Goal: Task Accomplishment & Management: Manage account settings

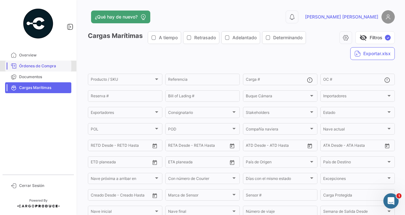
click at [38, 66] on span "Órdenes de Compra" at bounding box center [44, 66] width 50 height 6
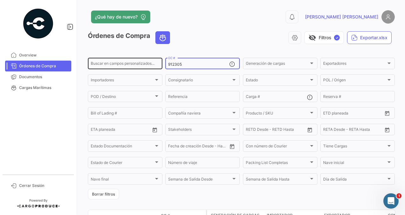
drag, startPoint x: 183, startPoint y: 66, endPoint x: 156, endPoint y: 61, distance: 27.2
click at [0, 0] on div "Buscar en [PERSON_NAME] personalizados... 912305 OC # Generación [PERSON_NAME] …" at bounding box center [0, 0] width 0 height 0
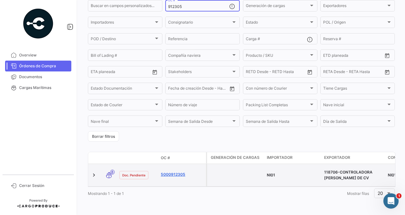
click at [169, 171] on link "5000912305" at bounding box center [182, 174] width 43 height 6
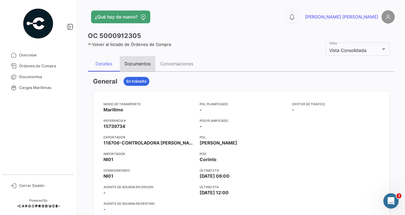
click at [135, 66] on div "Documentos" at bounding box center [138, 63] width 26 height 5
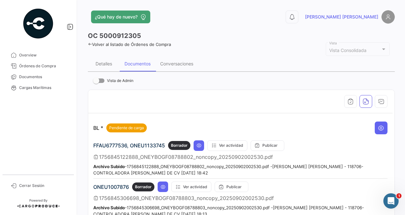
scroll to position [64, 0]
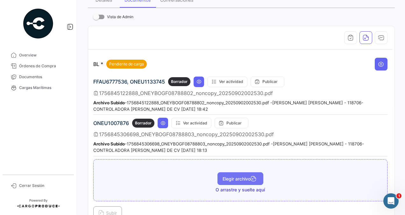
click at [226, 176] on span "Elegir archivo" at bounding box center [241, 178] width 36 height 5
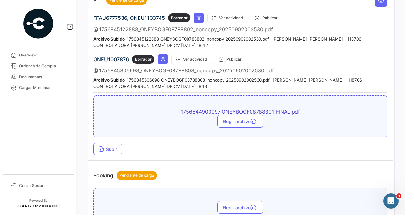
scroll to position [159, 0]
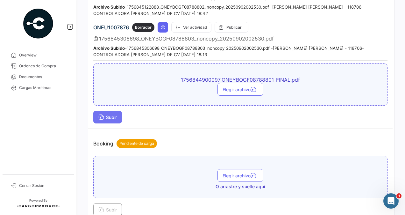
click at [106, 114] on span "Subir" at bounding box center [107, 116] width 18 height 5
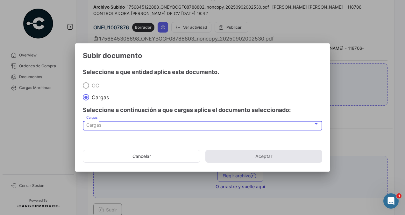
click at [101, 127] on div "Cargas" at bounding box center [199, 124] width 227 height 5
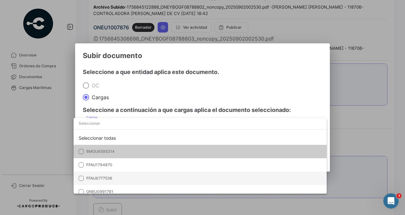
scroll to position [32, 0]
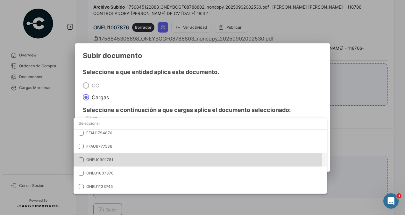
click at [110, 160] on span "ONEU0991781" at bounding box center [99, 159] width 27 height 5
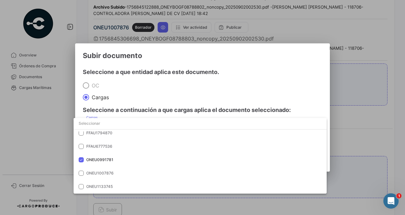
click at [348, 140] on div at bounding box center [202, 107] width 405 height 215
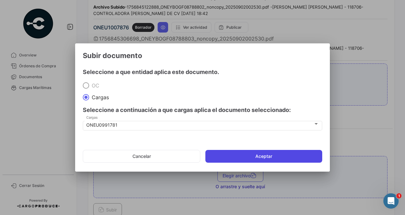
click at [287, 158] on button "Aceptar" at bounding box center [263, 156] width 117 height 13
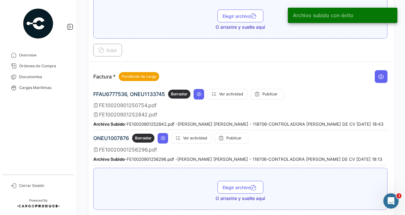
scroll to position [382, 0]
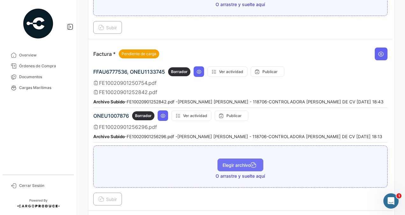
click at [231, 162] on span "Elegir archivo" at bounding box center [241, 164] width 36 height 5
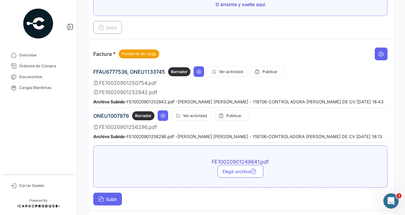
click at [111, 196] on span "Subir" at bounding box center [107, 198] width 18 height 5
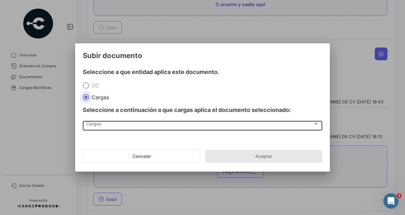
click at [114, 125] on div "Cargas" at bounding box center [199, 124] width 227 height 5
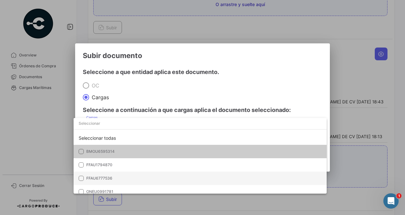
scroll to position [32, 0]
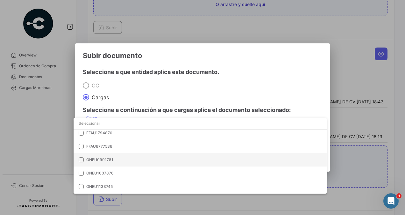
click at [115, 160] on span "ONEU0991781" at bounding box center [130, 160] width 89 height 6
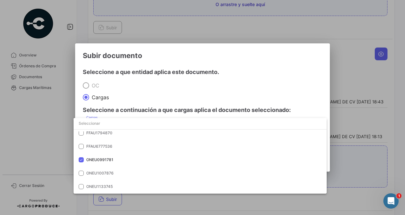
click at [349, 156] on div at bounding box center [202, 107] width 405 height 215
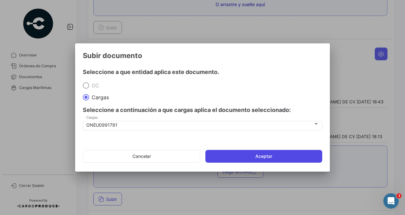
click at [295, 153] on button "Aceptar" at bounding box center [263, 156] width 117 height 13
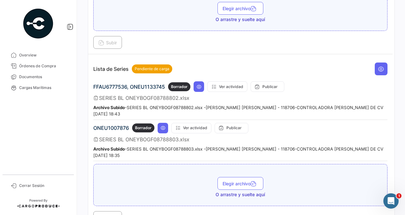
scroll to position [605, 0]
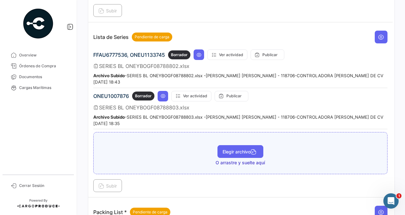
click at [223, 147] on button "Elegir archivo" at bounding box center [241, 151] width 46 height 13
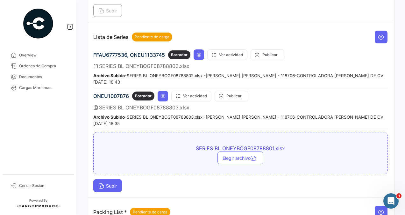
click at [109, 183] on span "Subir" at bounding box center [107, 185] width 18 height 5
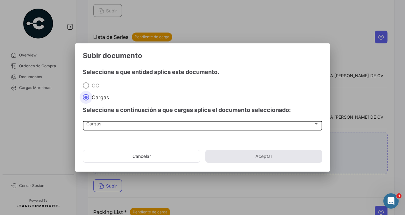
click at [112, 124] on div "Cargas" at bounding box center [199, 124] width 227 height 5
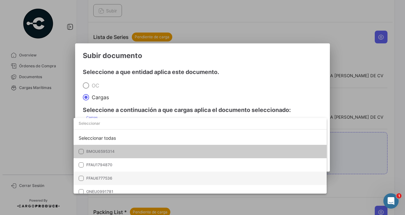
scroll to position [32, 0]
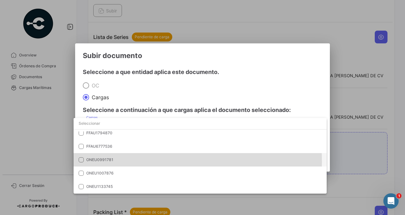
click at [115, 161] on span "ONEU0991781" at bounding box center [130, 160] width 89 height 6
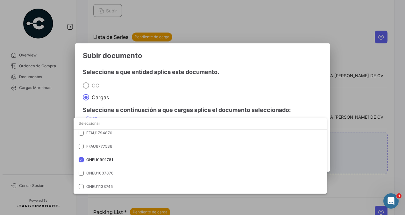
click at [357, 150] on div at bounding box center [202, 107] width 405 height 215
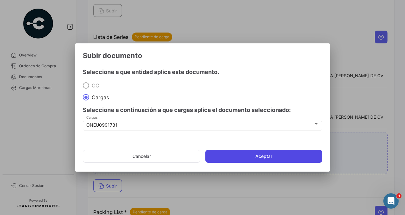
click at [286, 153] on button "Aceptar" at bounding box center [263, 156] width 117 height 13
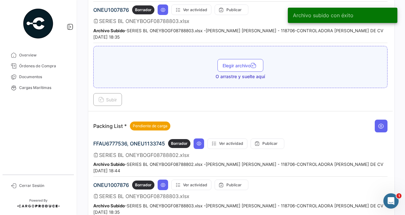
scroll to position [796, 0]
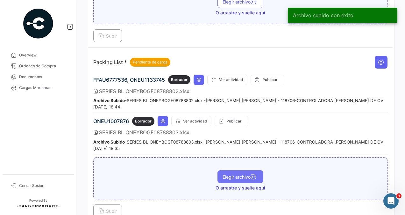
click at [231, 170] on button "Elegir archivo" at bounding box center [241, 176] width 46 height 13
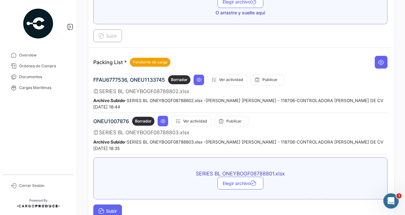
click at [111, 208] on span "Subir" at bounding box center [107, 210] width 18 height 5
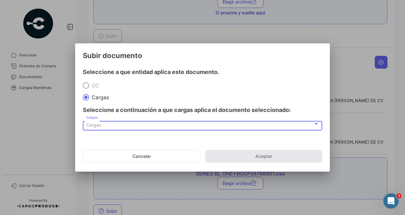
click at [104, 126] on div "Cargas" at bounding box center [199, 124] width 227 height 5
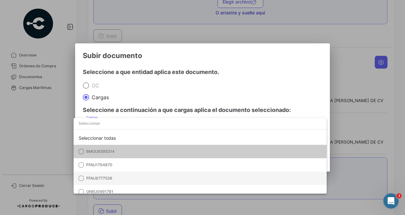
scroll to position [32, 0]
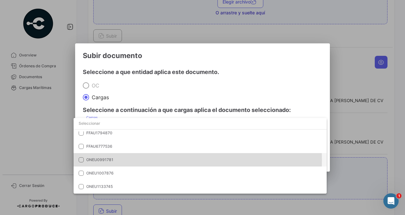
click at [109, 160] on span "ONEU0991781" at bounding box center [99, 159] width 27 height 5
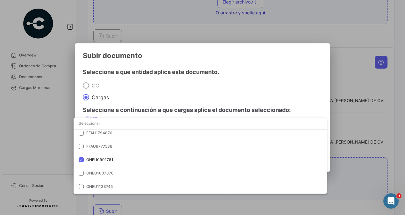
click at [348, 154] on div at bounding box center [202, 107] width 405 height 215
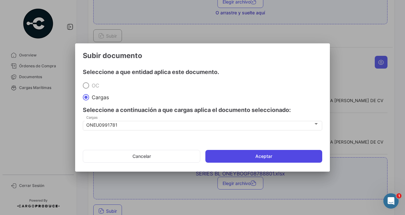
click at [301, 158] on button "Aceptar" at bounding box center [263, 156] width 117 height 13
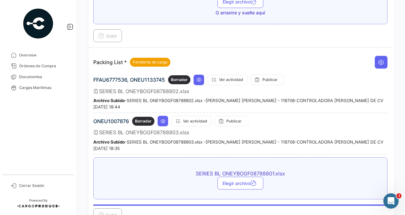
scroll to position [833, 0]
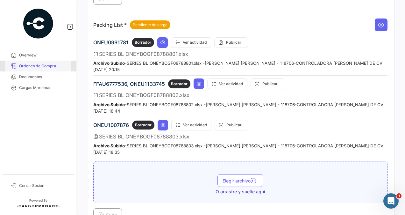
click at [43, 63] on span "Órdenes de Compra" at bounding box center [44, 66] width 50 height 6
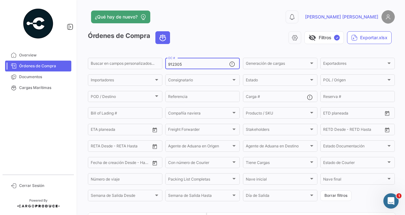
drag, startPoint x: 181, startPoint y: 62, endPoint x: 183, endPoint y: 65, distance: 3.4
click at [181, 62] on input "912305" at bounding box center [198, 64] width 61 height 4
drag, startPoint x: 186, startPoint y: 63, endPoint x: 163, endPoint y: 64, distance: 23.3
click at [163, 64] on form "Buscar en [PERSON_NAME] personalizados... 912305 OC # Generación [PERSON_NAME] …" at bounding box center [241, 129] width 307 height 145
paste input "0"
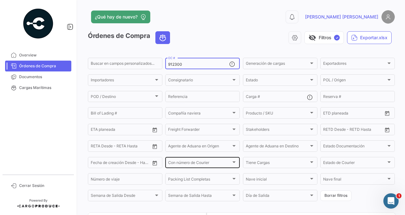
scroll to position [67, 0]
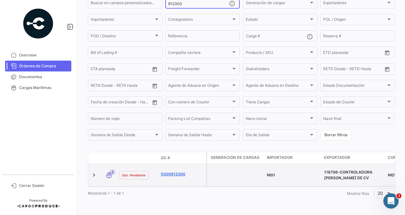
type input "912300"
click at [171, 171] on link "5000912300" at bounding box center [182, 174] width 43 height 6
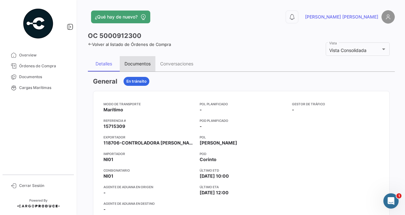
click at [131, 62] on div "Documentos" at bounding box center [138, 63] width 26 height 5
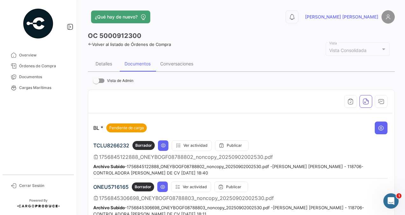
scroll to position [96, 0]
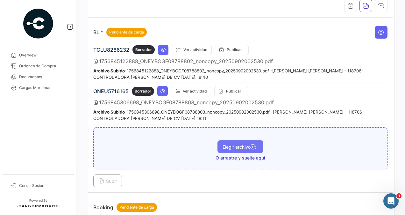
click at [234, 144] on span "Elegir archivo" at bounding box center [241, 146] width 36 height 5
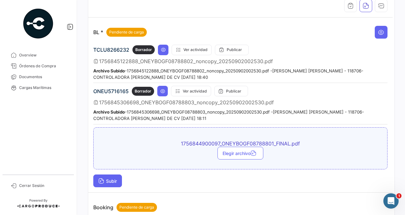
click at [112, 180] on span "Subir" at bounding box center [107, 180] width 18 height 5
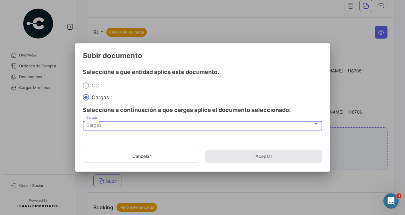
click at [105, 125] on div "Cargas" at bounding box center [199, 124] width 227 height 5
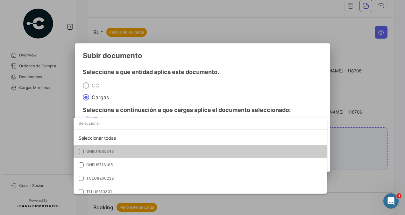
click at [119, 152] on span "ONEU1685343" at bounding box center [130, 151] width 89 height 6
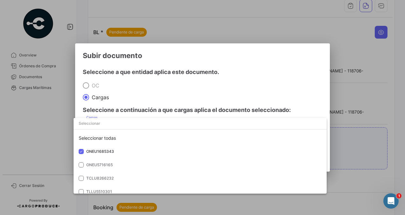
drag, startPoint x: 357, startPoint y: 150, endPoint x: 301, endPoint y: 151, distance: 56.4
click at [357, 150] on div at bounding box center [202, 107] width 405 height 215
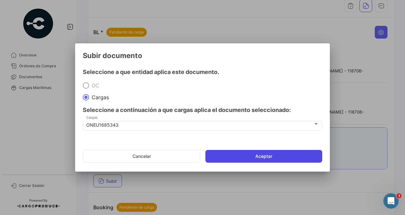
click at [274, 156] on button "Aceptar" at bounding box center [263, 156] width 117 height 13
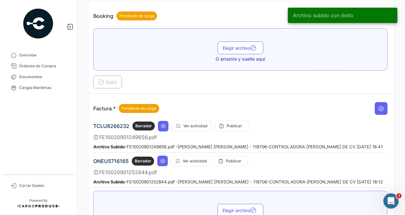
scroll to position [350, 0]
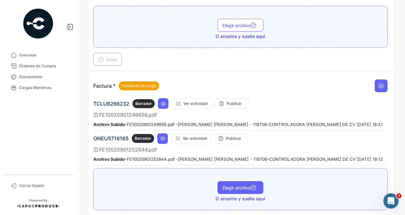
click at [231, 185] on button "Elegir archivo" at bounding box center [241, 187] width 46 height 13
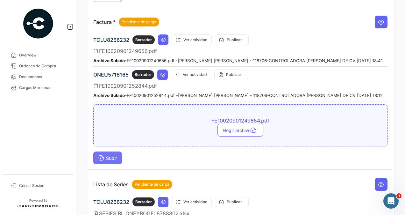
click at [117, 155] on span "Subir" at bounding box center [107, 157] width 18 height 5
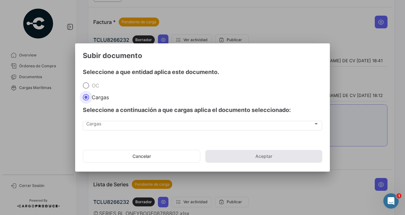
click at [121, 130] on div "Cargas Cargas" at bounding box center [202, 124] width 233 height 11
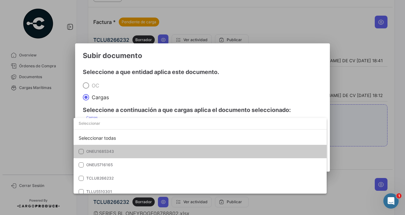
click at [113, 152] on span "ONEU1685343" at bounding box center [100, 151] width 28 height 5
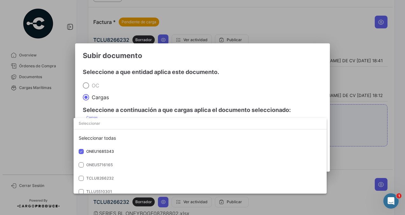
click at [351, 152] on div at bounding box center [202, 107] width 405 height 215
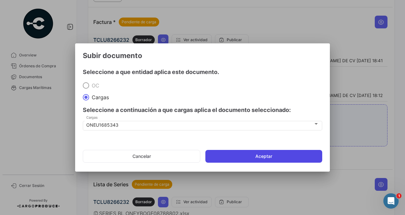
click at [293, 154] on button "Aceptar" at bounding box center [263, 156] width 117 height 13
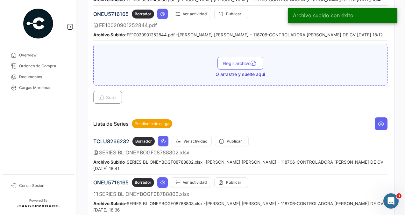
scroll to position [541, 0]
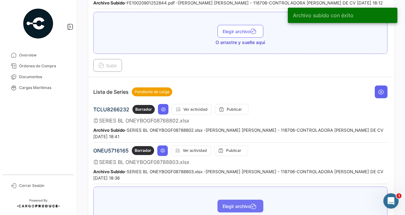
click at [229, 203] on span "Elegir archivo" at bounding box center [241, 205] width 36 height 5
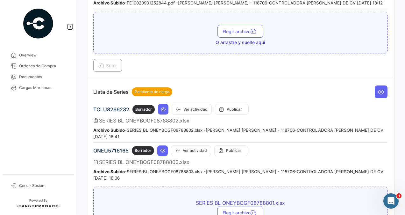
scroll to position [605, 0]
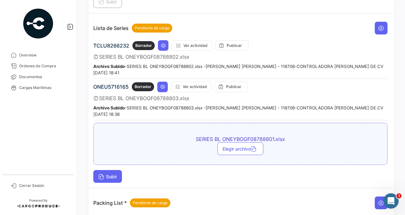
click at [111, 174] on span "Subir" at bounding box center [107, 176] width 18 height 5
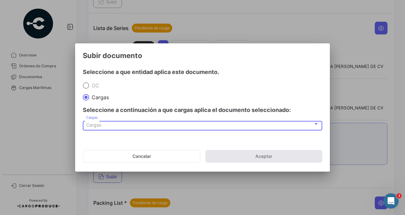
click at [103, 125] on div "Cargas" at bounding box center [199, 124] width 227 height 5
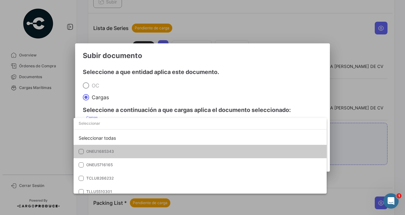
click at [119, 151] on span "ONEU1685343" at bounding box center [130, 151] width 89 height 6
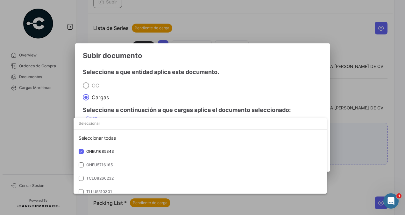
click at [352, 141] on div at bounding box center [202, 107] width 405 height 215
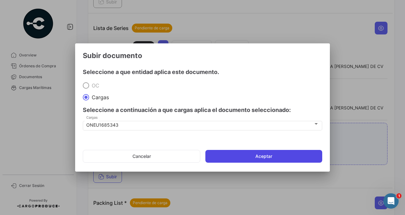
click at [295, 155] on button "Aceptar" at bounding box center [263, 156] width 117 height 13
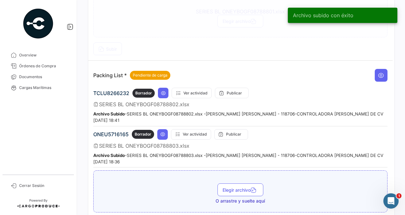
scroll to position [764, 0]
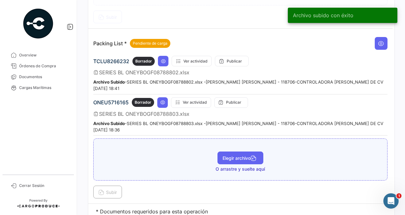
click at [225, 155] on span "Elegir archivo" at bounding box center [241, 157] width 36 height 5
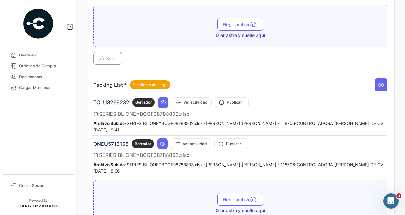
scroll to position [796, 0]
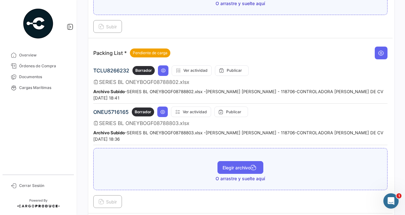
click at [225, 165] on span "Elegir archivo" at bounding box center [241, 167] width 36 height 5
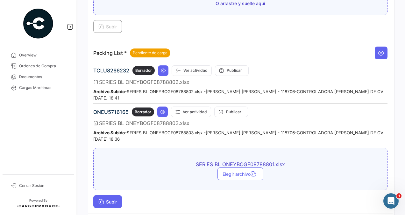
click at [107, 199] on span "Subir" at bounding box center [107, 201] width 18 height 5
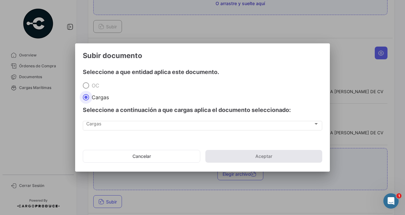
click at [108, 118] on div "Seleccione a continuación a que cargas aplica el documento seleccionado:" at bounding box center [202, 109] width 239 height 19
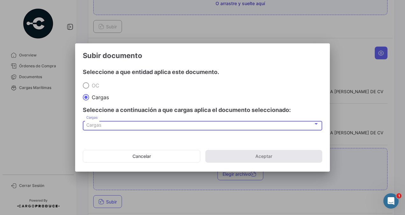
drag, startPoint x: 108, startPoint y: 118, endPoint x: 105, endPoint y: 124, distance: 5.8
click at [105, 124] on div "Cargas" at bounding box center [199, 124] width 227 height 5
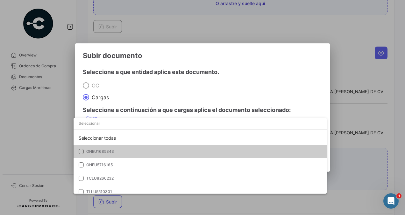
click at [106, 152] on span "ONEU1685343" at bounding box center [100, 151] width 28 height 5
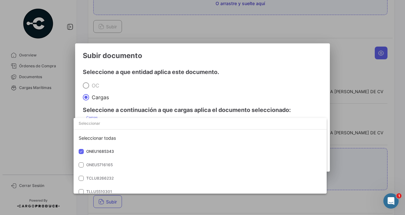
click at [339, 142] on div at bounding box center [202, 107] width 405 height 215
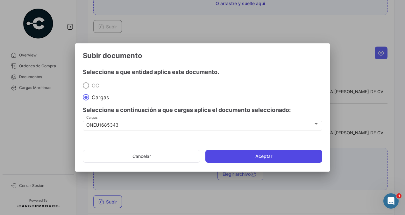
click at [279, 155] on button "Aceptar" at bounding box center [263, 156] width 117 height 13
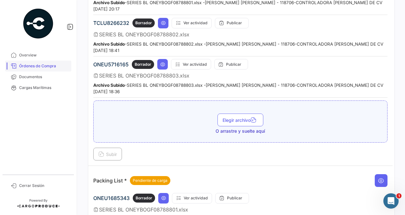
scroll to position [573, 0]
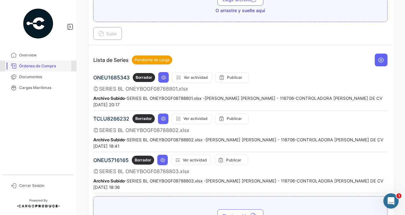
click at [46, 63] on span "Órdenes de Compra" at bounding box center [44, 66] width 50 height 6
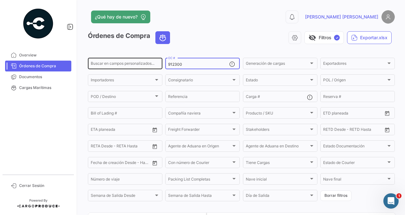
drag, startPoint x: 184, startPoint y: 63, endPoint x: 156, endPoint y: 62, distance: 28.4
click at [0, 0] on div "Buscar en [PERSON_NAME] personalizados... 912300 OC # Generación [PERSON_NAME] …" at bounding box center [0, 0] width 0 height 0
paste input "1891"
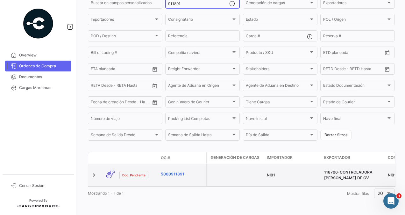
type input "911891"
click at [175, 171] on link "5000911891" at bounding box center [182, 174] width 43 height 6
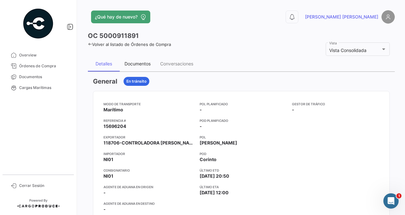
click at [139, 62] on div "Documentos" at bounding box center [138, 63] width 26 height 5
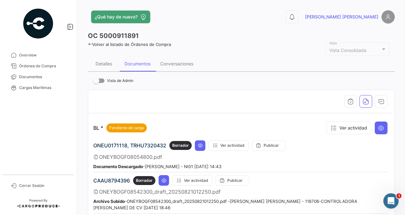
click at [138, 64] on div "Documentos" at bounding box center [138, 63] width 26 height 5
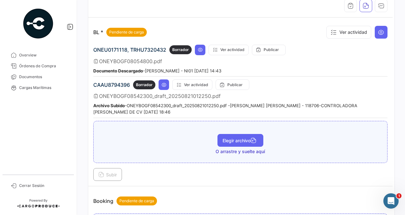
click at [241, 138] on span "Elegir archivo" at bounding box center [241, 140] width 36 height 5
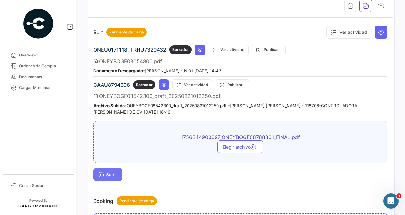
click at [113, 172] on span "Subir" at bounding box center [107, 174] width 18 height 5
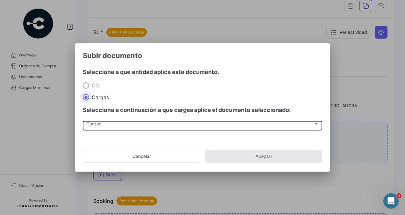
click at [116, 124] on div "Cargas" at bounding box center [199, 124] width 227 height 5
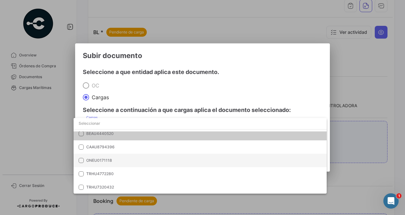
scroll to position [0, 0]
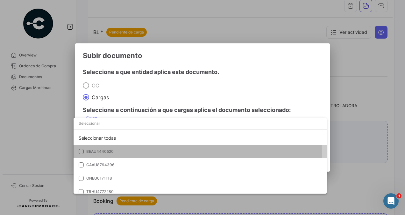
click at [115, 153] on span "BEAU4440520" at bounding box center [130, 151] width 89 height 6
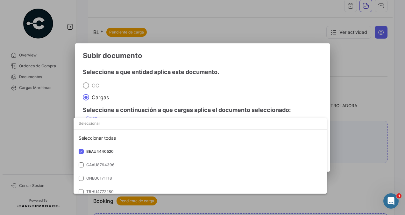
click at [353, 133] on div at bounding box center [202, 107] width 405 height 215
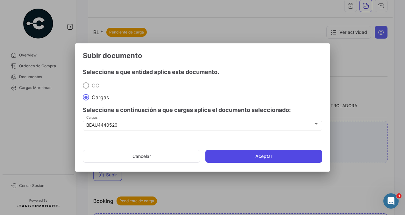
click at [284, 157] on button "Aceptar" at bounding box center [263, 156] width 117 height 13
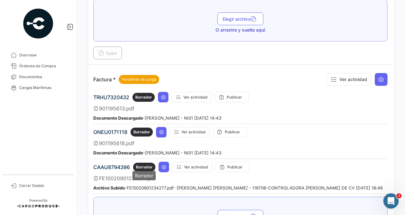
scroll to position [382, 0]
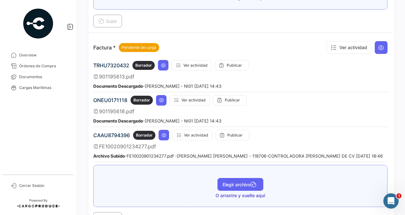
click at [227, 182] on span "Elegir archivo" at bounding box center [241, 184] width 36 height 5
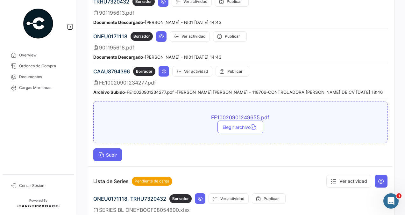
click at [115, 148] on button "Subir" at bounding box center [107, 154] width 29 height 13
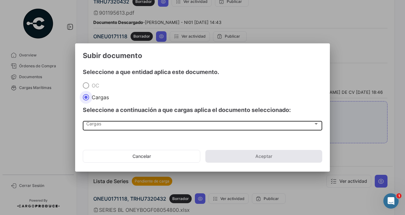
click at [96, 125] on span "Cargas" at bounding box center [199, 124] width 227 height 5
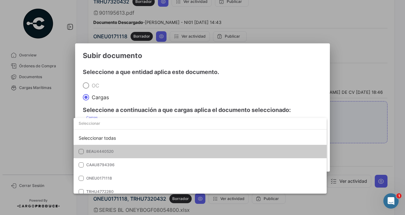
drag, startPoint x: 103, startPoint y: 151, endPoint x: 108, endPoint y: 150, distance: 4.5
click at [103, 151] on span "BEAU4440520" at bounding box center [99, 151] width 27 height 5
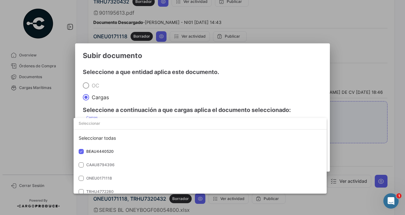
click at [356, 125] on div at bounding box center [202, 107] width 405 height 215
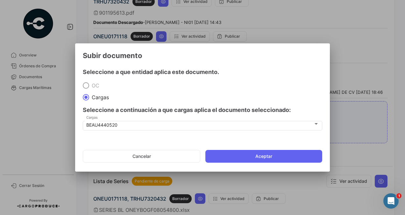
drag, startPoint x: 292, startPoint y: 155, endPoint x: 296, endPoint y: 152, distance: 5.4
click at [292, 156] on button "Aceptar" at bounding box center [263, 156] width 117 height 13
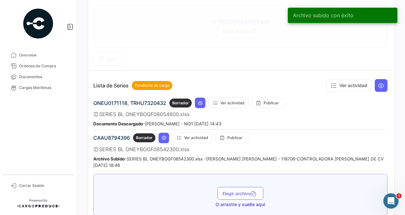
scroll to position [573, 0]
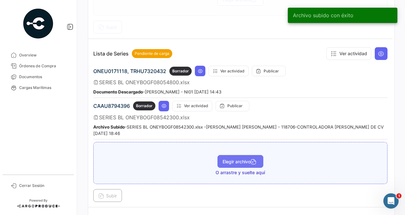
click at [228, 159] on span "Elegir archivo" at bounding box center [241, 161] width 36 height 5
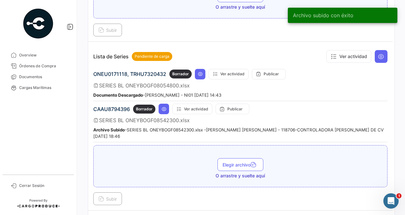
scroll to position [637, 0]
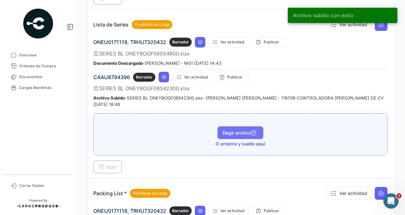
click at [236, 130] on span "Elegir archivo" at bounding box center [241, 132] width 36 height 5
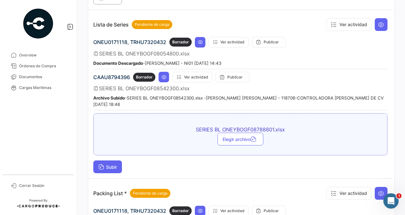
click at [114, 164] on span "Subir" at bounding box center [107, 166] width 18 height 5
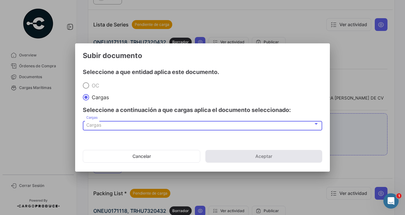
click at [99, 125] on span "Cargas" at bounding box center [93, 124] width 15 height 5
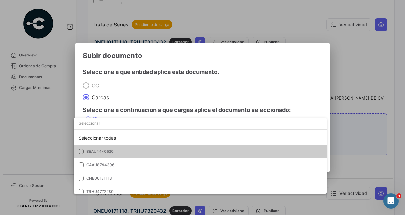
click at [106, 150] on span "BEAU4440520" at bounding box center [99, 151] width 27 height 5
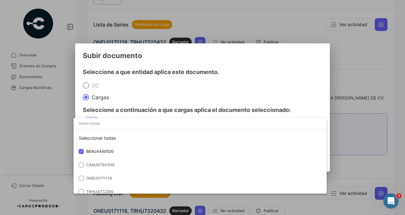
click at [348, 130] on div at bounding box center [202, 107] width 405 height 215
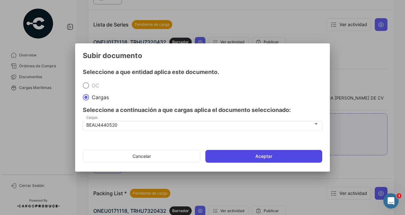
click at [280, 155] on button "Aceptar" at bounding box center [263, 156] width 117 height 13
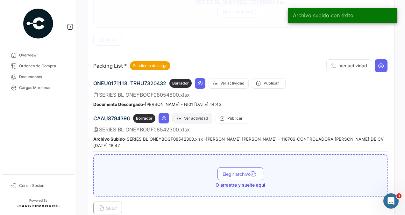
scroll to position [796, 0]
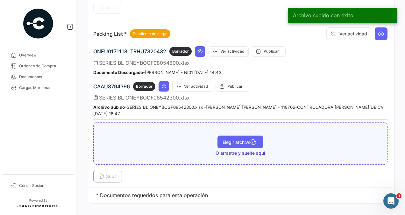
click at [227, 139] on span "Elegir archivo" at bounding box center [241, 141] width 36 height 5
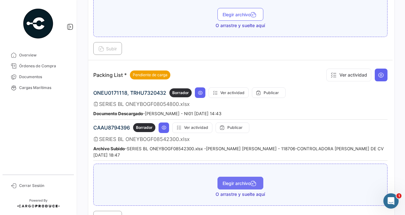
click at [226, 180] on span "Elegir archivo" at bounding box center [241, 182] width 36 height 5
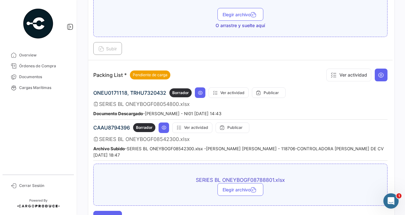
click at [110, 214] on span "Subir" at bounding box center [107, 216] width 18 height 5
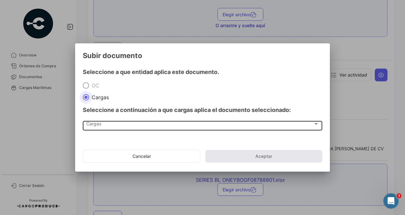
click at [117, 127] on div "Cargas" at bounding box center [199, 124] width 227 height 5
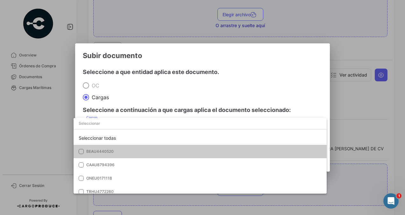
click at [104, 150] on span "BEAU4440520" at bounding box center [99, 151] width 27 height 5
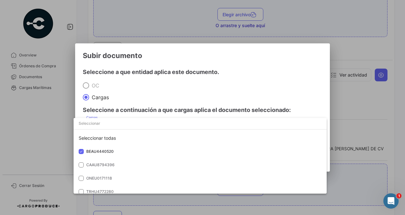
click at [353, 158] on div at bounding box center [202, 107] width 405 height 215
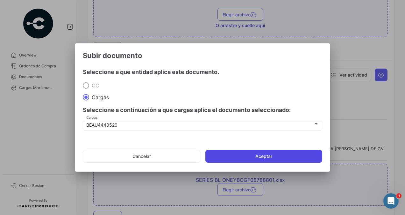
click at [307, 160] on button "Aceptar" at bounding box center [263, 156] width 117 height 13
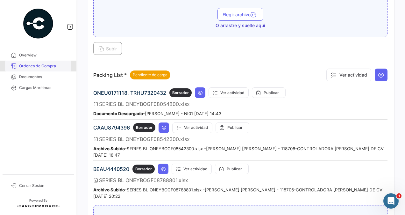
click at [37, 65] on span "Órdenes de Compra" at bounding box center [44, 66] width 50 height 6
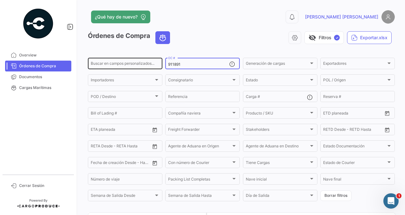
drag, startPoint x: 190, startPoint y: 64, endPoint x: 118, endPoint y: 57, distance: 72.3
click at [0, 0] on div "Buscar en [PERSON_NAME] personalizados... 911891 OC # Generación [PERSON_NAME] …" at bounding box center [0, 0] width 0 height 0
paste input "2305"
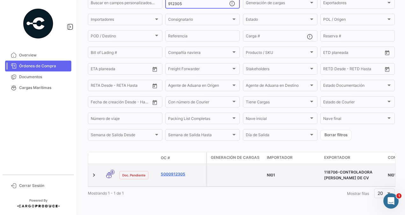
type input "912305"
click at [174, 171] on link "5000912305" at bounding box center [182, 174] width 43 height 6
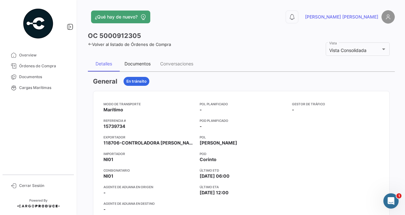
drag, startPoint x: 135, startPoint y: 62, endPoint x: 142, endPoint y: 64, distance: 6.9
click at [135, 62] on div "Documentos" at bounding box center [138, 63] width 26 height 5
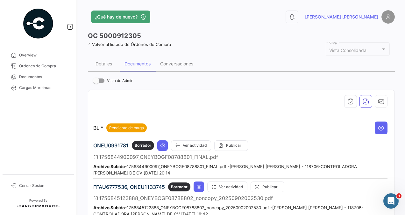
scroll to position [96, 0]
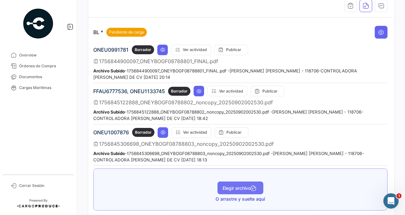
click at [229, 185] on span "Elegir archivo" at bounding box center [241, 187] width 36 height 5
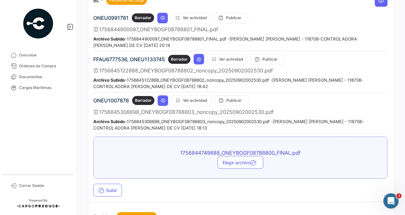
scroll to position [159, 0]
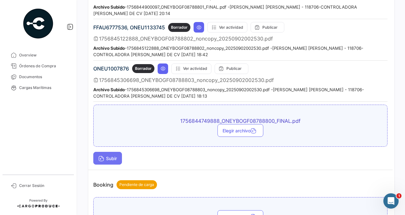
click at [114, 155] on span "Subir" at bounding box center [107, 157] width 18 height 5
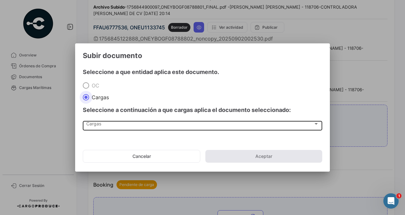
click at [98, 123] on span "Cargas" at bounding box center [199, 124] width 227 height 5
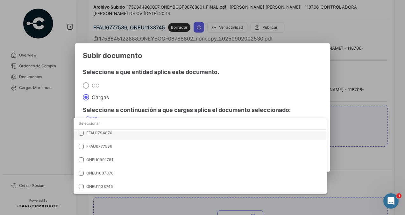
scroll to position [58, 0]
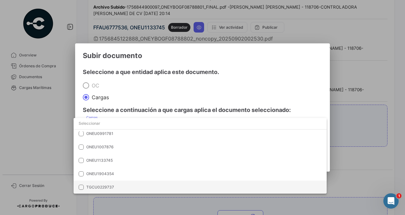
click at [112, 186] on span "TGCU0229737" at bounding box center [100, 186] width 28 height 5
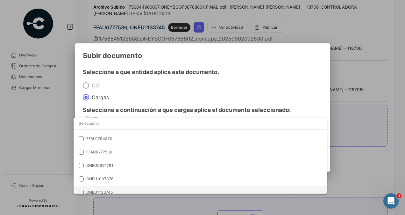
scroll to position [0, 0]
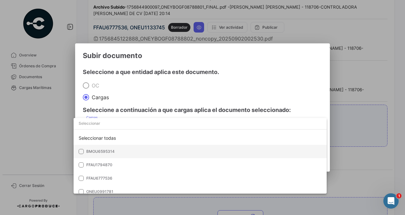
click at [131, 152] on span "BMOU6595314" at bounding box center [130, 151] width 89 height 6
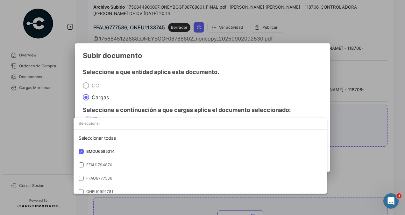
click at [350, 133] on div at bounding box center [202, 107] width 405 height 215
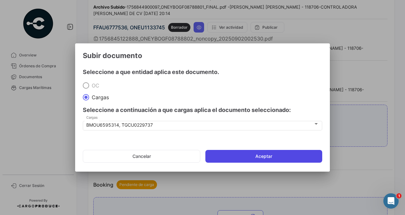
click at [282, 154] on button "Aceptar" at bounding box center [263, 156] width 117 height 13
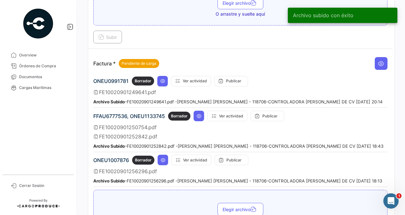
scroll to position [478, 0]
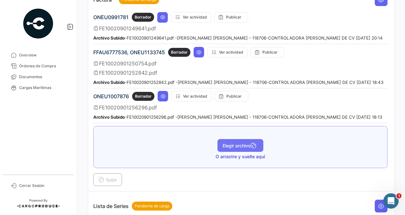
click at [238, 143] on span "Elegir archivo" at bounding box center [241, 145] width 36 height 5
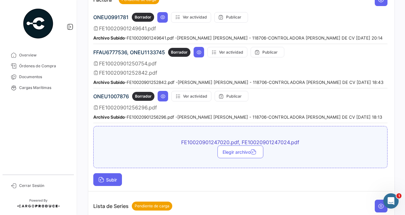
click at [111, 177] on span "Subir" at bounding box center [107, 179] width 18 height 5
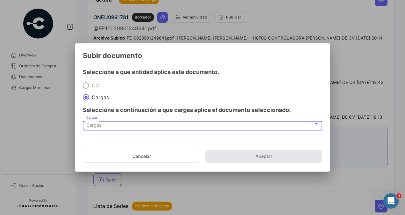
click at [104, 125] on div "Cargas" at bounding box center [199, 124] width 227 height 5
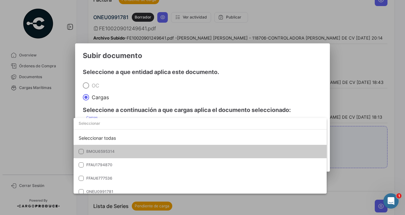
click at [105, 152] on span "BMOU6595314" at bounding box center [100, 151] width 28 height 5
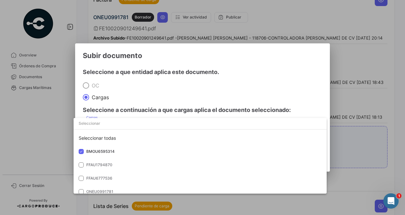
scroll to position [58, 0]
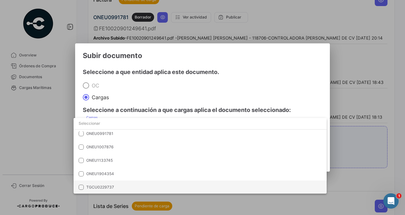
click at [112, 187] on span "TGCU0229737" at bounding box center [100, 186] width 28 height 5
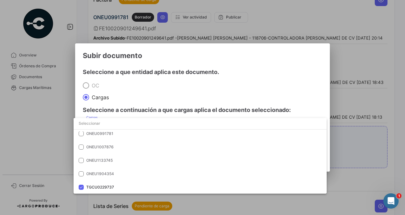
click at [356, 148] on div at bounding box center [202, 107] width 405 height 215
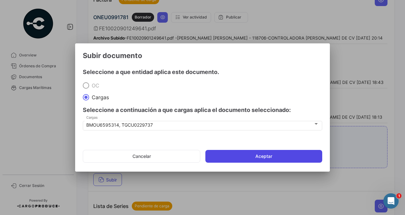
click at [290, 155] on button "Aceptar" at bounding box center [263, 156] width 117 height 13
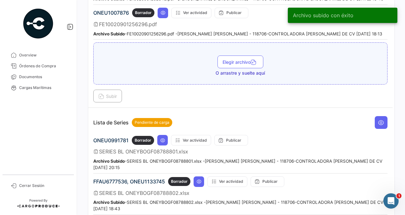
scroll to position [701, 0]
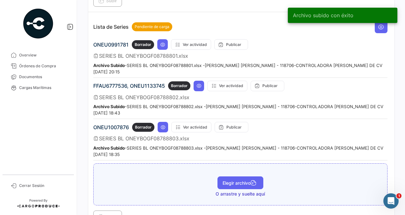
click at [232, 180] on span "Elegir archivo" at bounding box center [241, 182] width 36 height 5
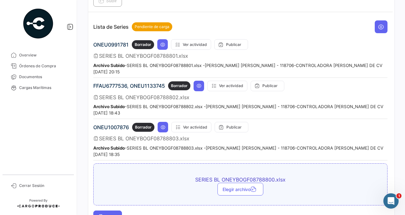
click at [117, 214] on span "Subir" at bounding box center [107, 216] width 18 height 5
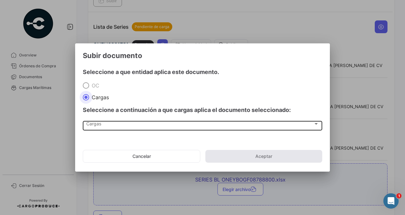
click at [102, 122] on div "Cargas" at bounding box center [199, 124] width 227 height 5
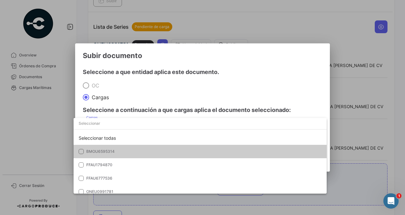
click at [115, 153] on span "BMOU6595314" at bounding box center [130, 151] width 89 height 6
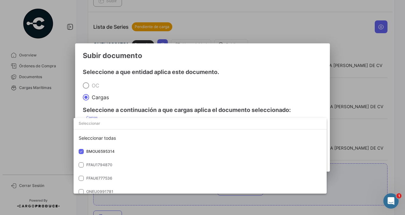
scroll to position [58, 0]
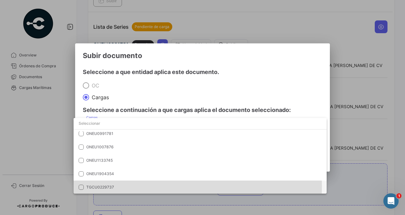
click at [113, 186] on span "TGCU0229737" at bounding box center [100, 186] width 28 height 5
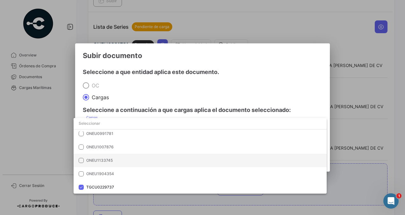
scroll to position [0, 0]
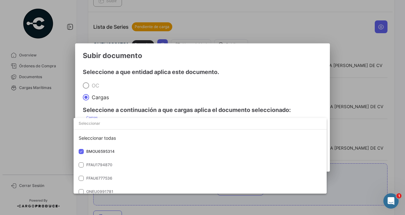
click at [354, 164] on div at bounding box center [202, 107] width 405 height 215
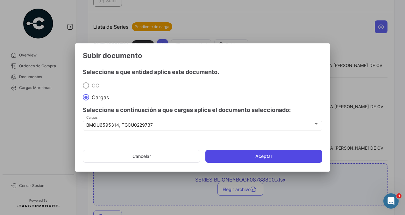
click at [303, 157] on button "Aceptar" at bounding box center [263, 156] width 117 height 13
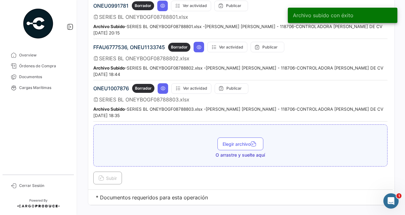
scroll to position [958, 0]
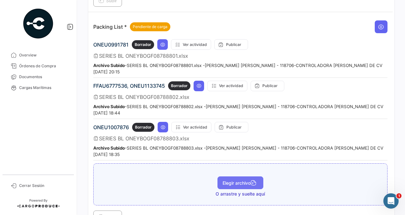
click at [227, 180] on span "Elegir archivo" at bounding box center [241, 182] width 36 height 5
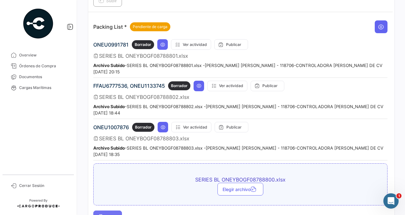
click at [114, 214] on span "Subir" at bounding box center [107, 216] width 18 height 5
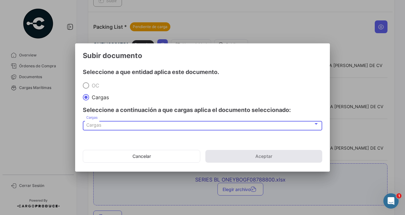
click at [100, 124] on span "Cargas" at bounding box center [93, 124] width 15 height 5
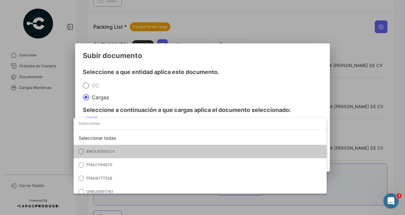
click at [107, 151] on span "BMOU6595314" at bounding box center [100, 151] width 28 height 5
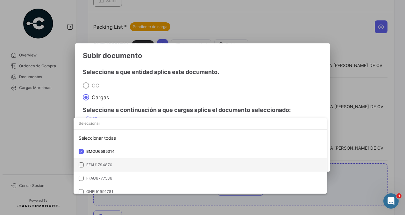
scroll to position [58, 0]
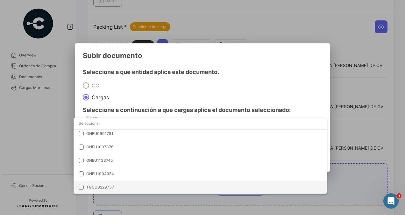
click at [124, 186] on span "TGCU0229737" at bounding box center [130, 187] width 89 height 6
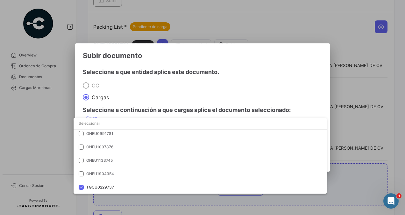
click at [346, 161] on div at bounding box center [202, 107] width 405 height 215
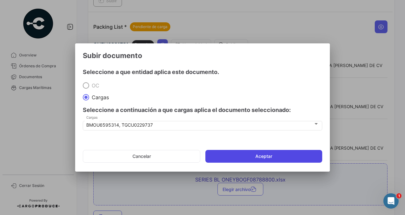
click at [293, 158] on button "Aceptar" at bounding box center [263, 156] width 117 height 13
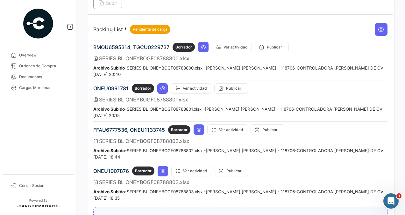
scroll to position [1039, 0]
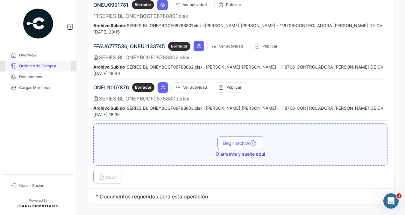
click at [48, 66] on span "Órdenes de Compra" at bounding box center [44, 66] width 50 height 6
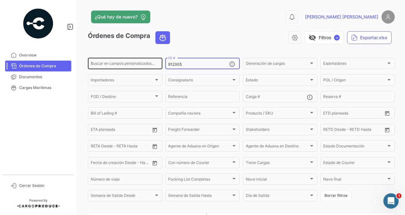
drag, startPoint x: 189, startPoint y: 66, endPoint x: 157, endPoint y: 61, distance: 32.3
click at [0, 0] on div "Buscar en [PERSON_NAME] personalizados... 912305 OC # Generación [PERSON_NAME] …" at bounding box center [0, 0] width 0 height 0
paste input "0"
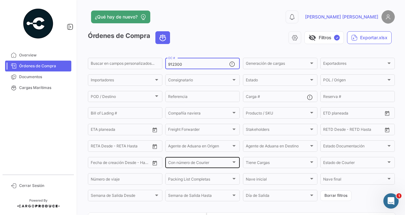
scroll to position [67, 0]
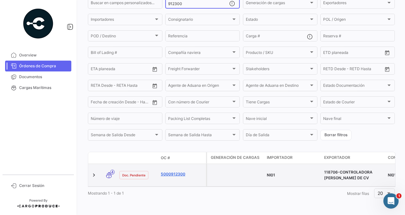
type input "912300"
click at [170, 171] on link "5000912300" at bounding box center [182, 174] width 43 height 6
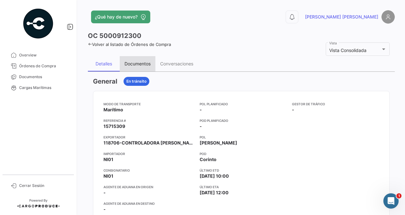
click at [132, 61] on div "Documentos" at bounding box center [138, 63] width 26 height 5
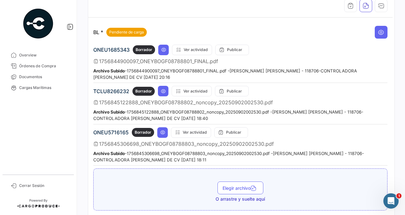
scroll to position [127, 0]
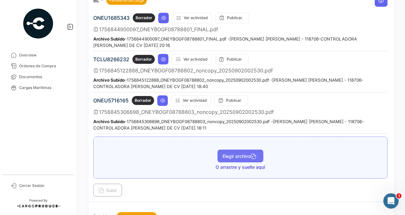
click at [230, 153] on span "Elegir archivo" at bounding box center [241, 155] width 36 height 5
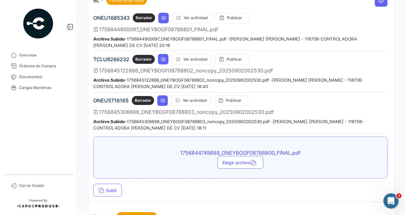
scroll to position [159, 0]
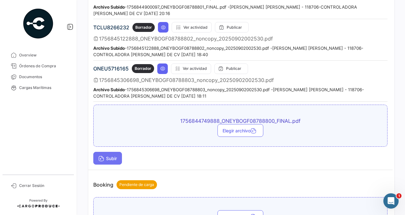
click at [108, 155] on span "Subir" at bounding box center [107, 157] width 18 height 5
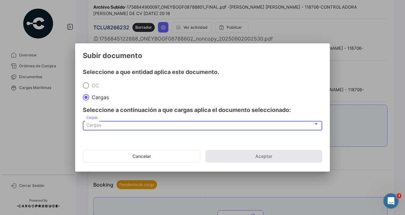
click at [116, 125] on div "Cargas" at bounding box center [199, 124] width 227 height 5
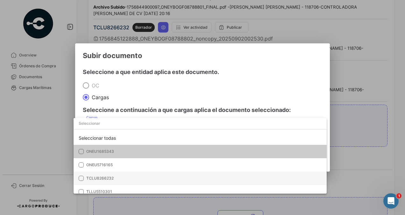
scroll to position [4, 0]
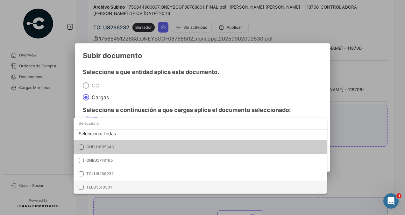
click at [109, 188] on span "TLLU5510301" at bounding box center [99, 186] width 26 height 5
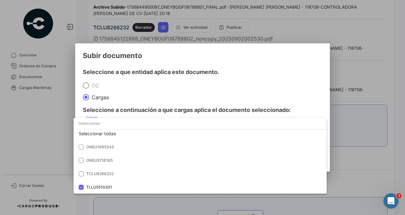
click at [363, 156] on div at bounding box center [202, 107] width 405 height 215
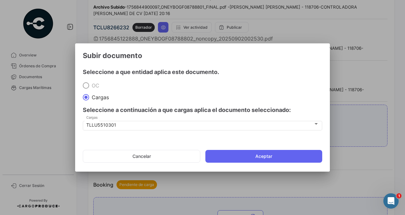
drag, startPoint x: 290, startPoint y: 154, endPoint x: 290, endPoint y: 145, distance: 8.9
click at [290, 154] on button "Aceptar" at bounding box center [263, 156] width 117 height 13
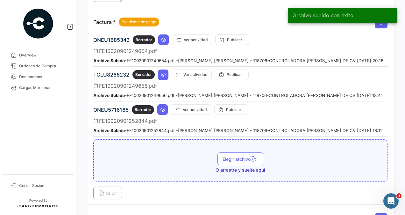
scroll to position [446, 0]
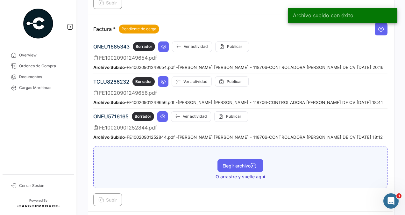
click at [231, 159] on button "Elegir archivo" at bounding box center [241, 165] width 46 height 13
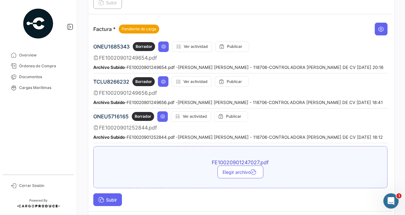
click at [107, 193] on button "Subir" at bounding box center [107, 199] width 29 height 13
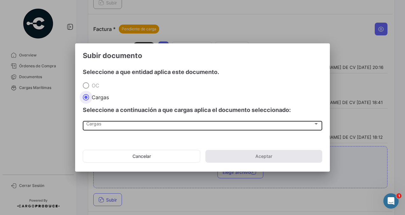
click at [108, 126] on div "Cargas" at bounding box center [199, 124] width 227 height 5
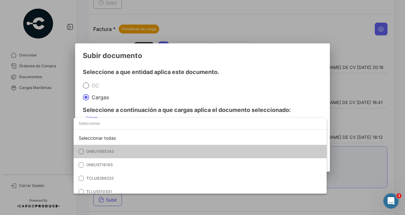
scroll to position [4, 0]
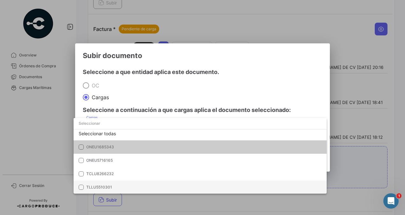
drag, startPoint x: 105, startPoint y: 185, endPoint x: 113, endPoint y: 185, distance: 7.6
click at [105, 185] on span "TLLU5510301" at bounding box center [99, 186] width 26 height 5
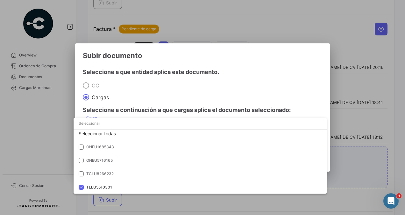
click at [347, 164] on div at bounding box center [202, 107] width 405 height 215
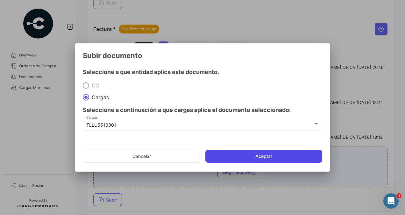
click at [290, 155] on button "Aceptar" at bounding box center [263, 156] width 117 height 13
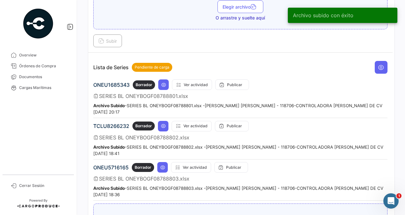
scroll to position [701, 0]
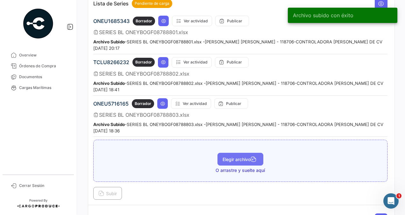
click at [241, 156] on span "Elegir archivo" at bounding box center [241, 158] width 36 height 5
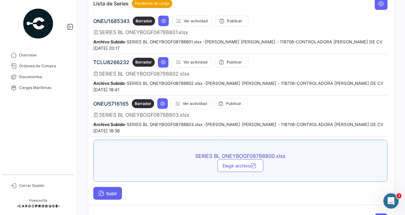
click at [114, 187] on button "Subir" at bounding box center [107, 193] width 29 height 13
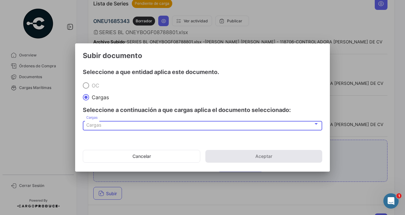
click at [111, 124] on div "Cargas" at bounding box center [199, 124] width 227 height 5
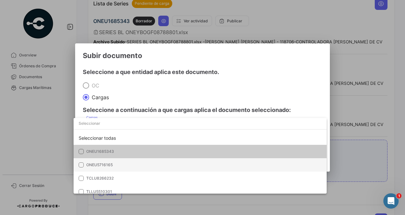
scroll to position [4, 0]
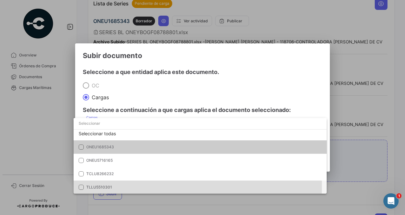
click at [101, 186] on span "TLLU5510301" at bounding box center [99, 186] width 26 height 5
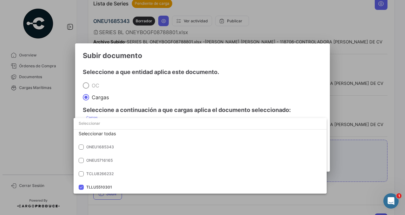
click at [347, 160] on div at bounding box center [202, 107] width 405 height 215
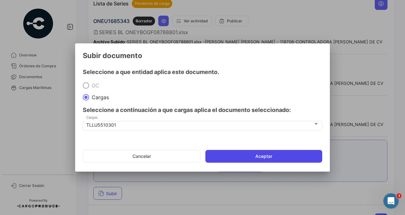
click at [297, 157] on button "Aceptar" at bounding box center [263, 156] width 117 height 13
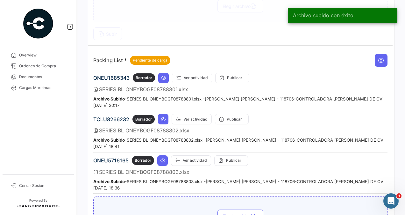
scroll to position [924, 0]
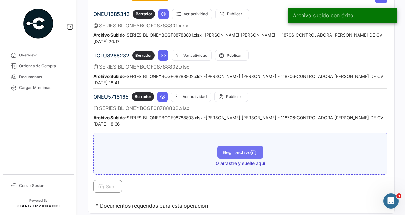
click at [236, 146] on button "Elegir archivo" at bounding box center [241, 152] width 46 height 13
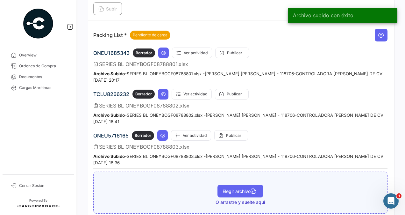
click at [224, 184] on button "Elegir archivo" at bounding box center [241, 190] width 46 height 13
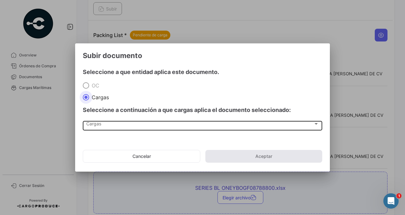
click at [100, 125] on span "Cargas" at bounding box center [199, 124] width 227 height 5
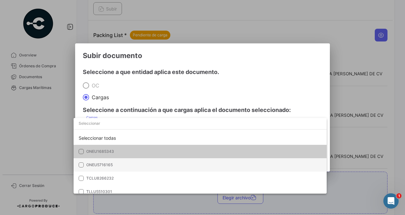
scroll to position [4, 0]
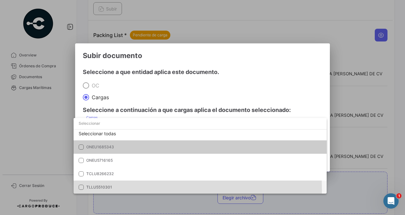
click at [97, 189] on span "TLLU5510301" at bounding box center [130, 187] width 89 height 6
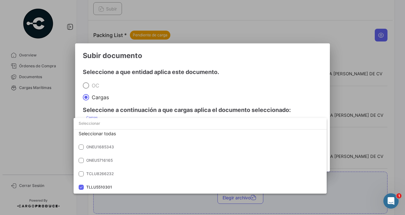
click at [347, 182] on div at bounding box center [202, 107] width 405 height 215
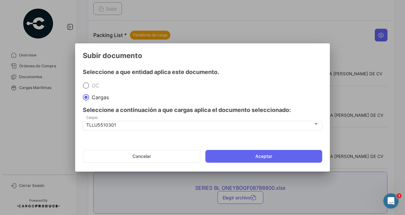
drag, startPoint x: 302, startPoint y: 156, endPoint x: 304, endPoint y: 141, distance: 15.5
click at [302, 156] on button "Aceptar" at bounding box center [263, 156] width 117 height 13
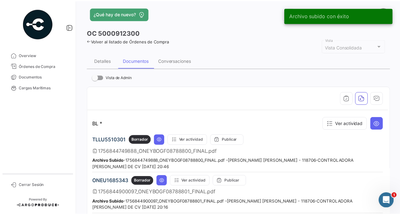
scroll to position [0, 0]
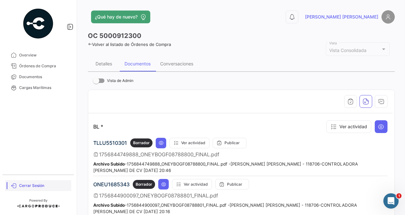
click at [27, 186] on span "Cerrar Sesión" at bounding box center [44, 185] width 50 height 6
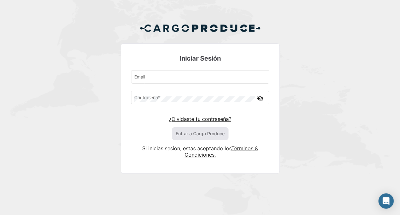
type input "[PERSON_NAME][EMAIL_ADDRESS][PERSON_NAME][PERSON_NAME][DOMAIN_NAME]"
